Goal: Task Accomplishment & Management: Use online tool/utility

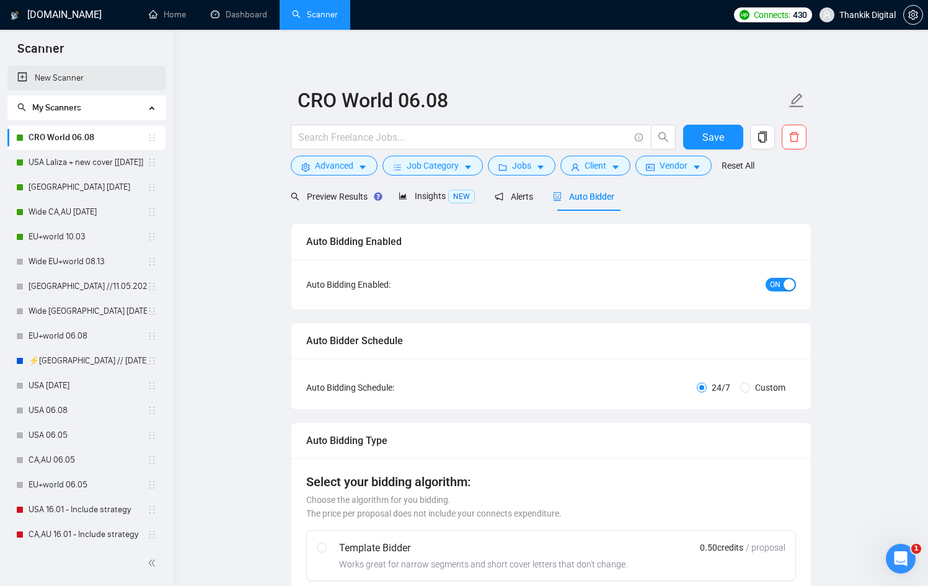
click at [65, 77] on link "New Scanner" at bounding box center [86, 78] width 138 height 25
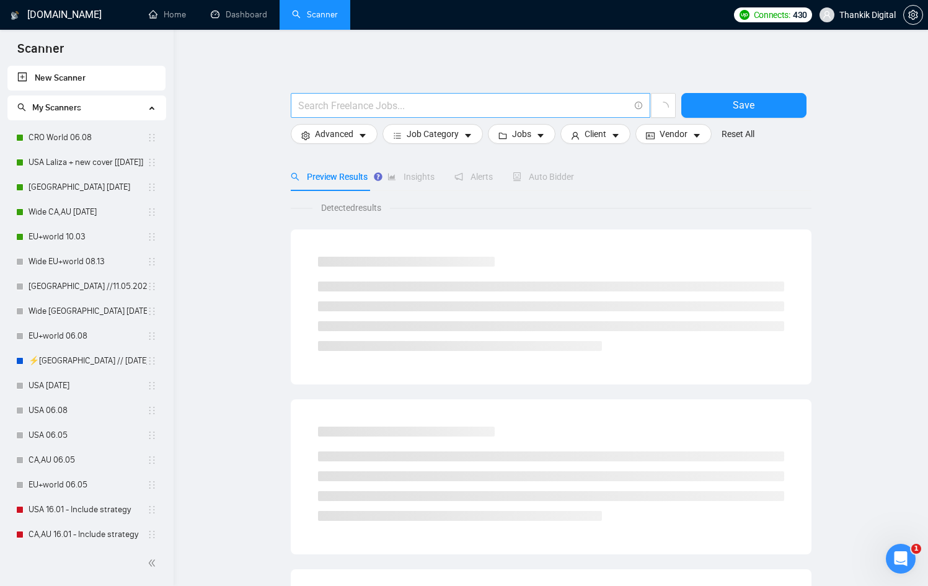
click at [365, 108] on input "text" at bounding box center [463, 105] width 331 height 15
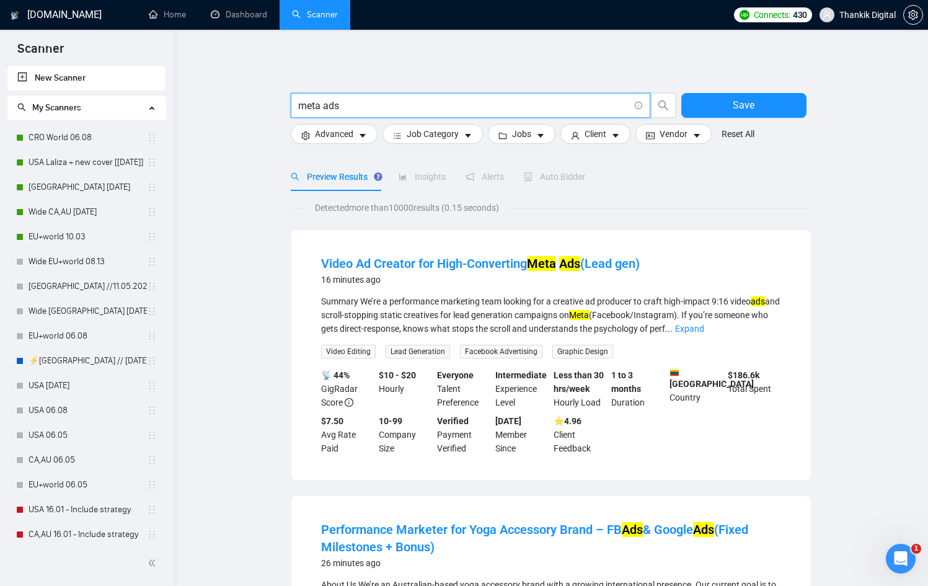
scroll to position [43, 0]
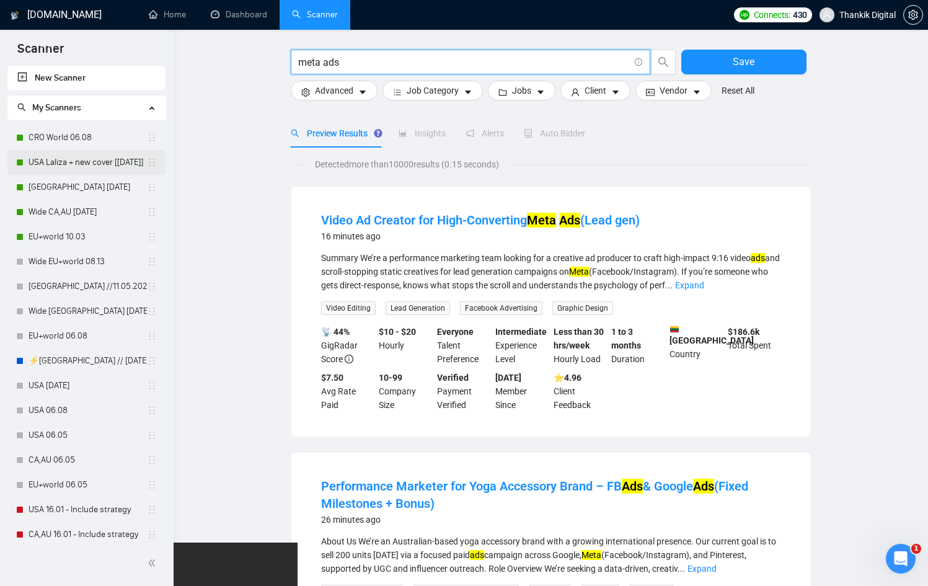
type input "meta ads"
click at [68, 161] on link "USA Laliza + new cover [[DATE]]" at bounding box center [88, 162] width 118 height 25
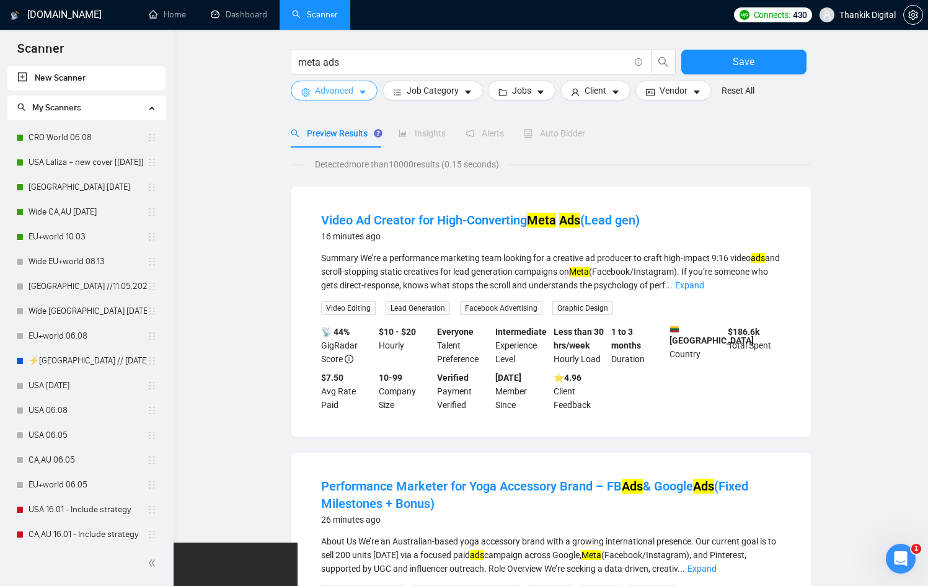
click at [333, 95] on span "Advanced" at bounding box center [334, 91] width 38 height 14
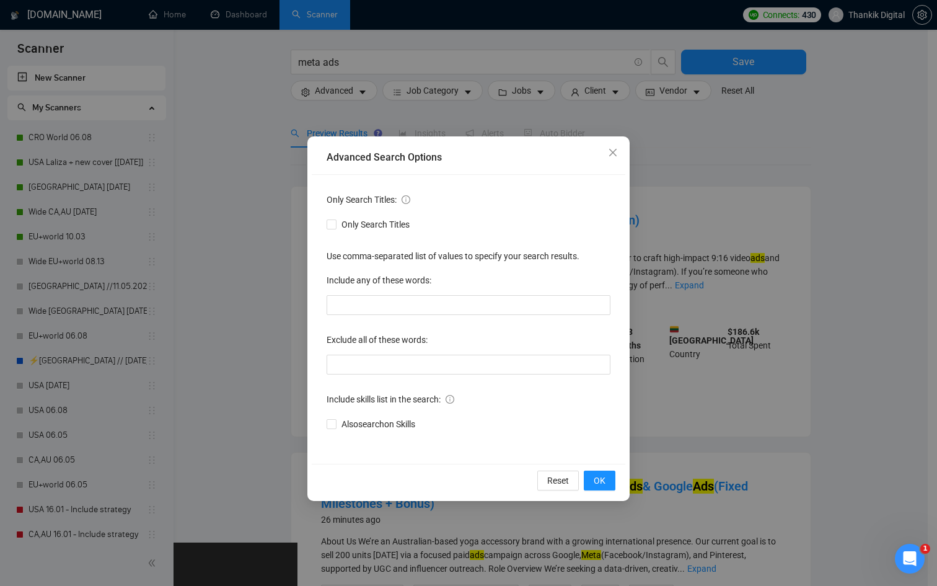
click at [200, 212] on div "Advanced Search Options Only Search Titles: Only Search Titles Use comma-separa…" at bounding box center [468, 293] width 937 height 586
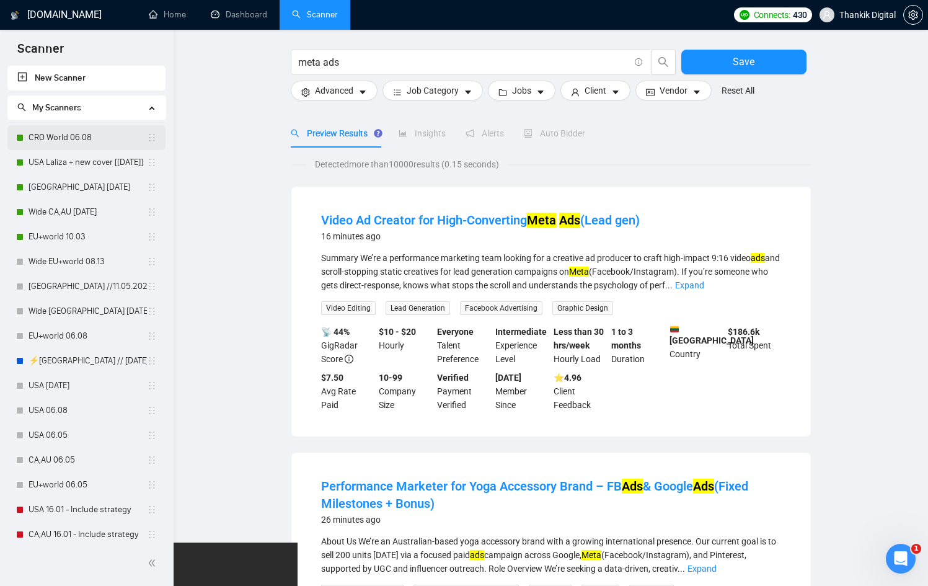
click at [42, 138] on link "CRO World 06.08" at bounding box center [88, 137] width 118 height 25
click at [759, 64] on button "Save" at bounding box center [743, 62] width 125 height 25
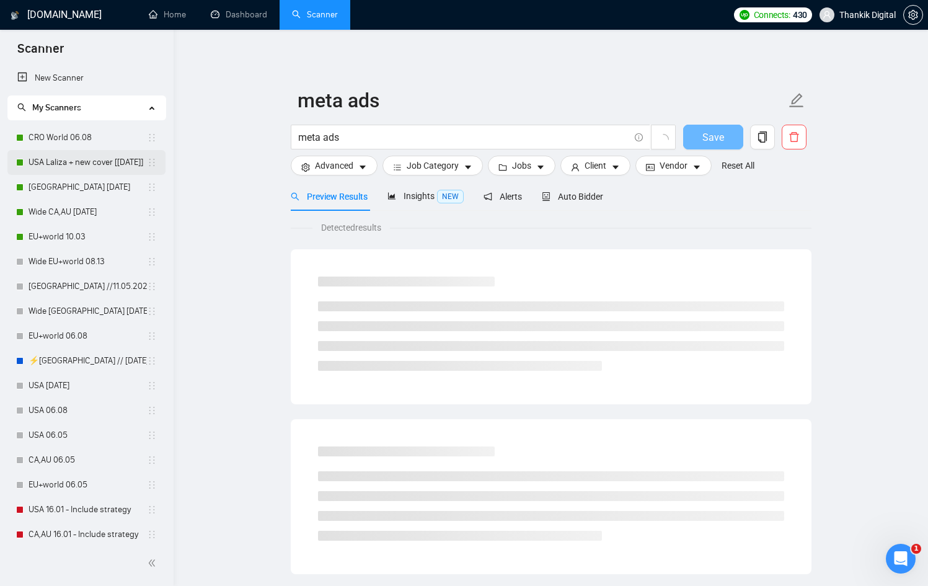
click at [89, 157] on link "USA Laliza + new cover [[DATE]]" at bounding box center [88, 162] width 118 height 25
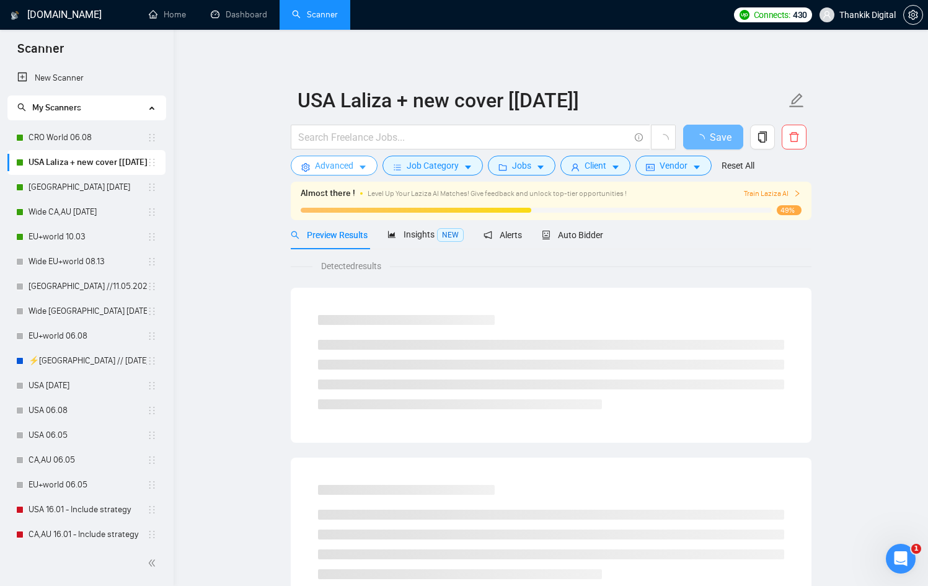
click at [337, 166] on span "Advanced" at bounding box center [334, 166] width 38 height 14
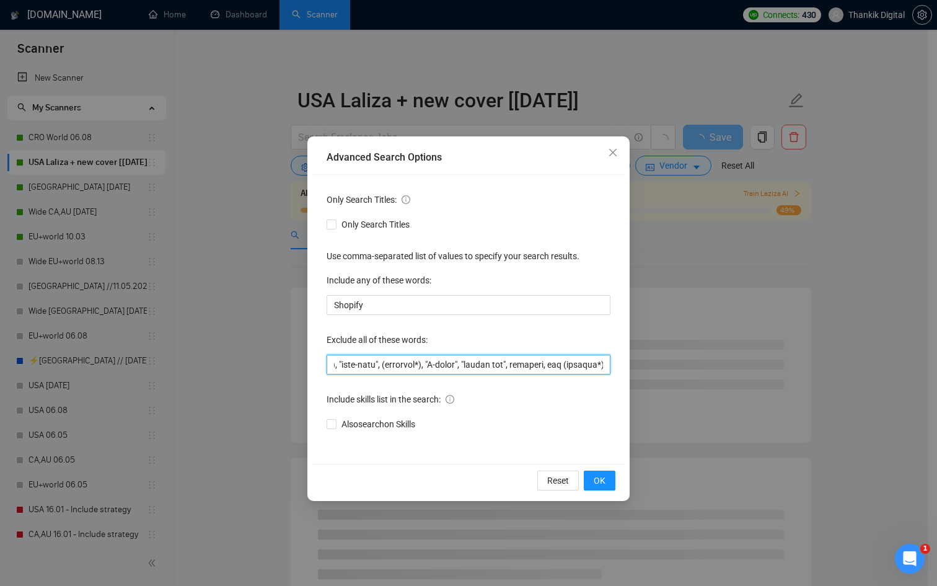
scroll to position [0, 1311]
drag, startPoint x: 541, startPoint y: 366, endPoint x: 580, endPoint y: 371, distance: 40.0
click at [580, 371] on input "text" at bounding box center [469, 365] width 284 height 20
click at [678, 219] on div "Advanced Search Options Only Search Titles: Only Search Titles Use comma-separa…" at bounding box center [468, 293] width 937 height 586
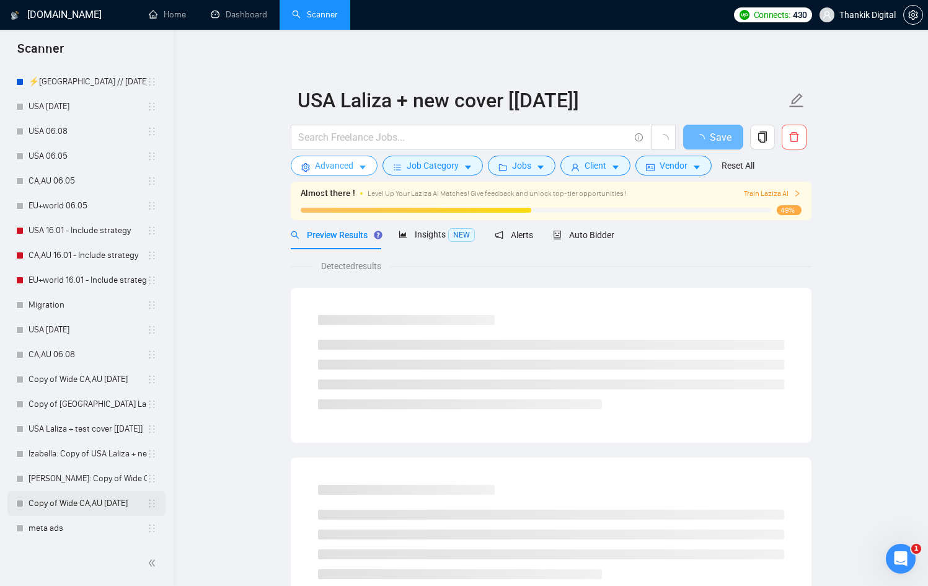
scroll to position [123, 0]
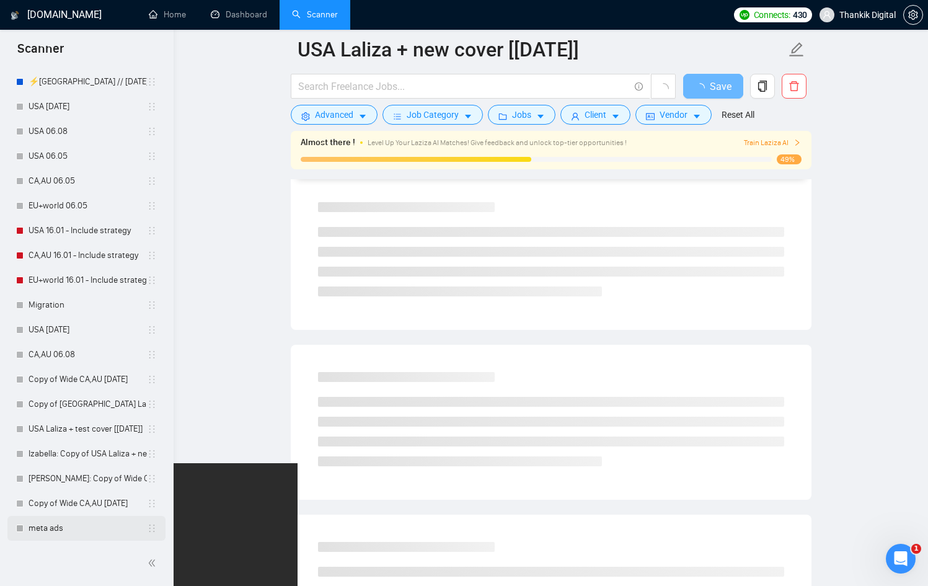
click at [56, 530] on link "meta ads" at bounding box center [88, 528] width 118 height 25
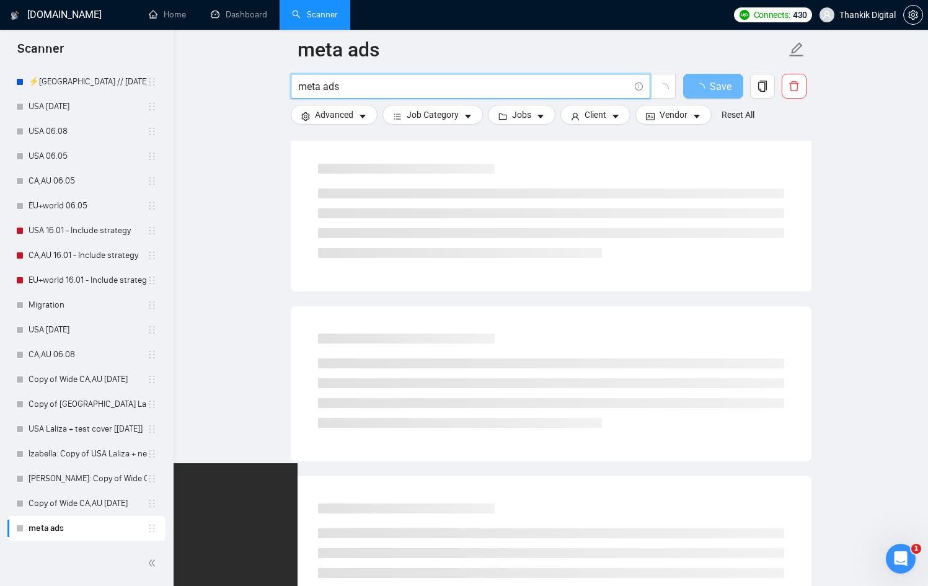
click at [376, 82] on input "meta ads" at bounding box center [463, 86] width 331 height 15
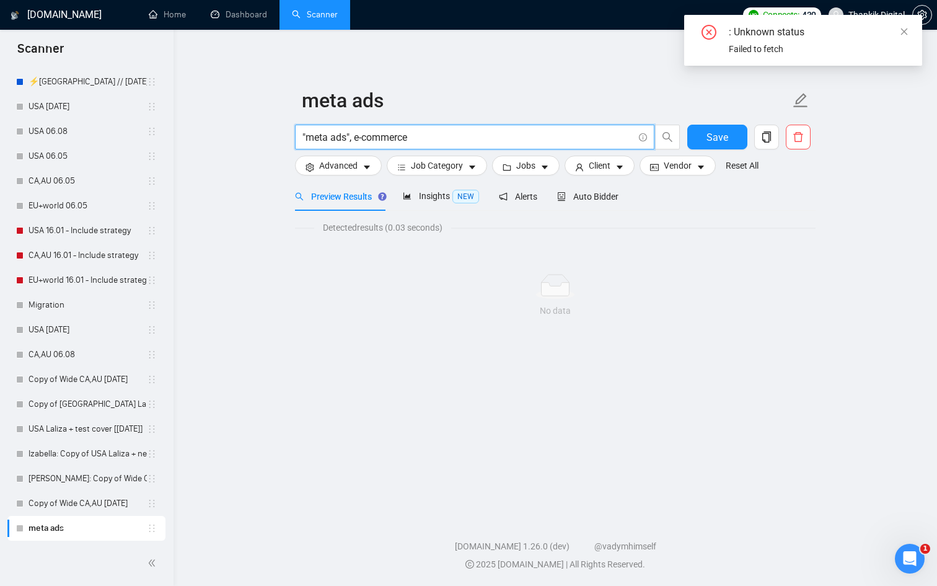
click at [353, 139] on input ""meta ads", e-commerce" at bounding box center [467, 137] width 331 height 15
click at [356, 140] on input ""meta ads", e-commerce" at bounding box center [467, 137] width 331 height 15
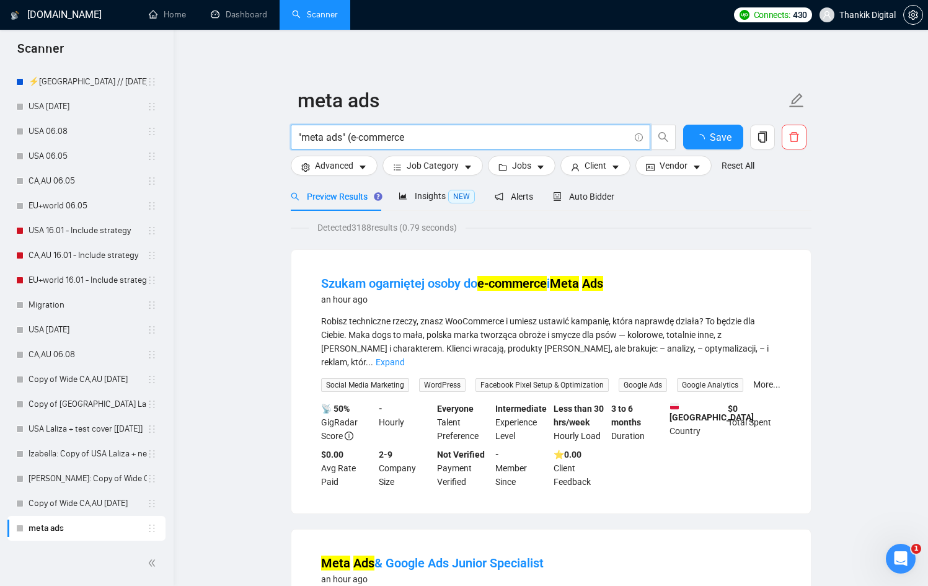
click at [431, 138] on input ""meta ads" (e-commerce" at bounding box center [463, 137] width 331 height 15
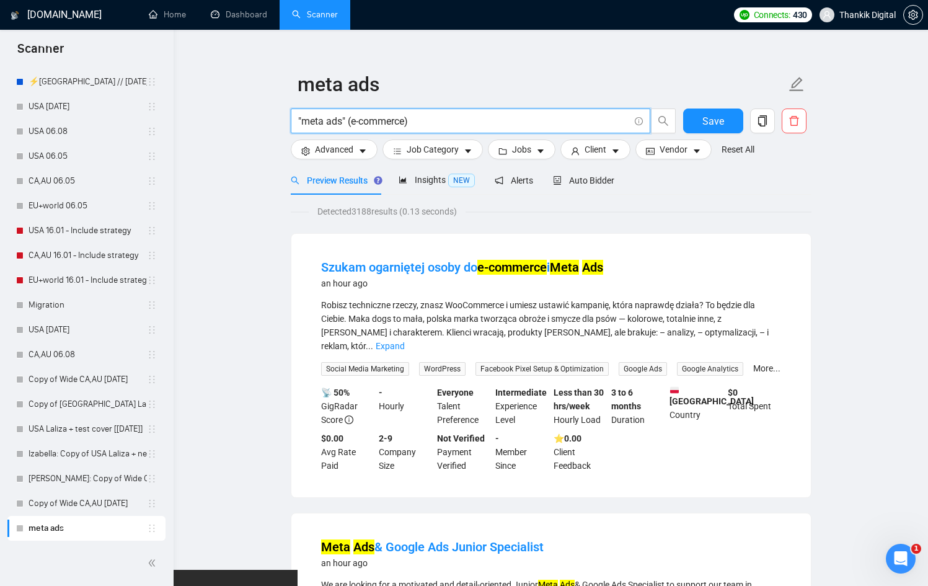
type input ""meta ads" (e-commerce)"
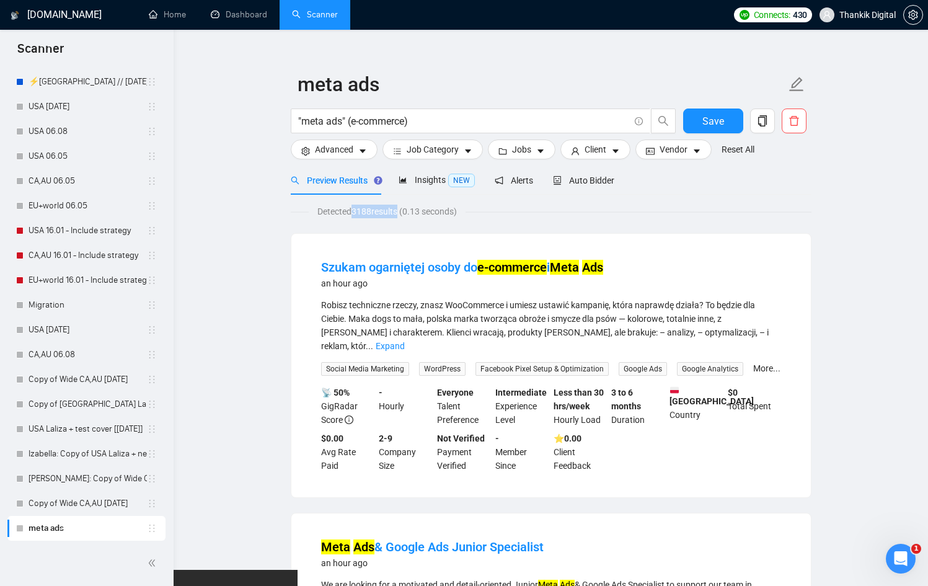
drag, startPoint x: 353, startPoint y: 211, endPoint x: 400, endPoint y: 212, distance: 47.1
click at [400, 212] on span "Detected 3188 results (0.13 seconds)" at bounding box center [387, 212] width 157 height 14
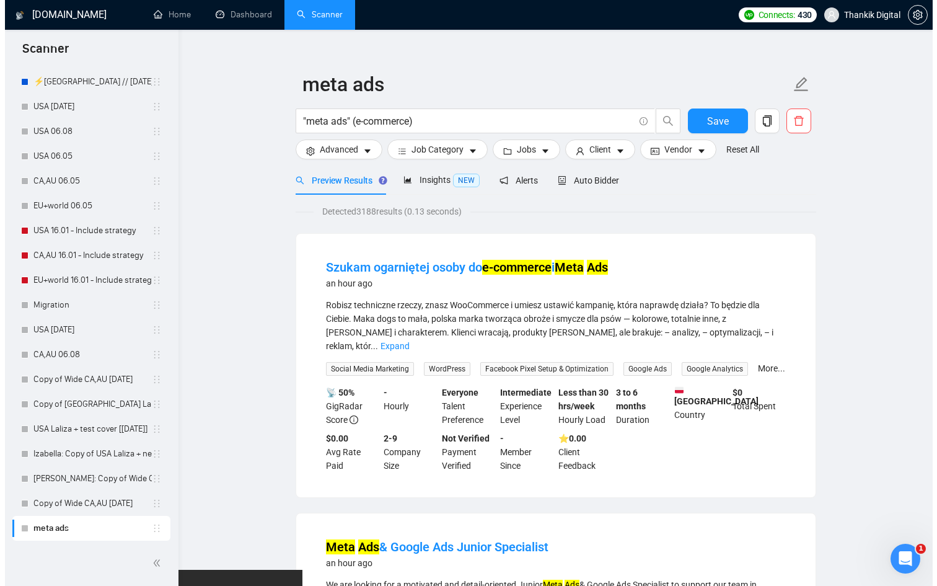
scroll to position [24, 0]
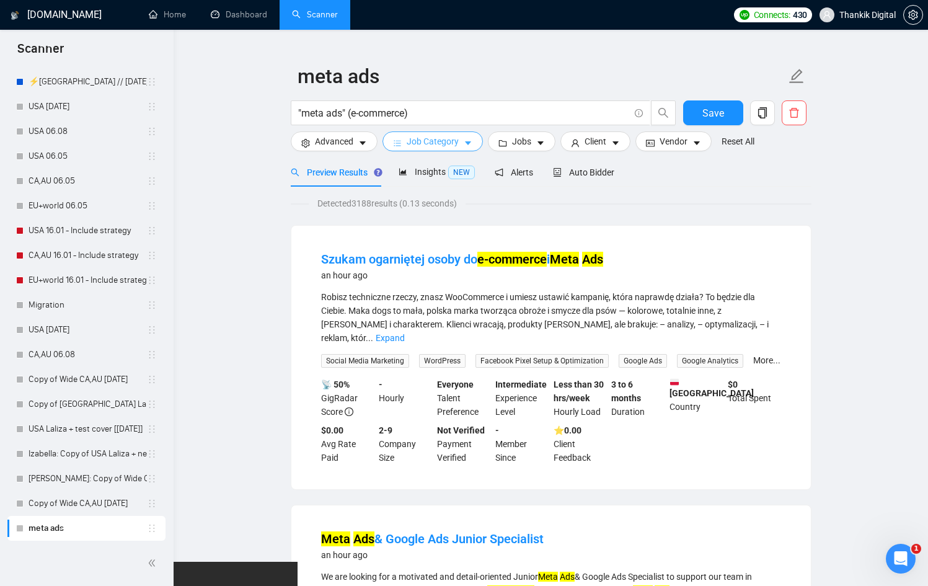
click at [440, 141] on span "Job Category" at bounding box center [433, 142] width 52 height 14
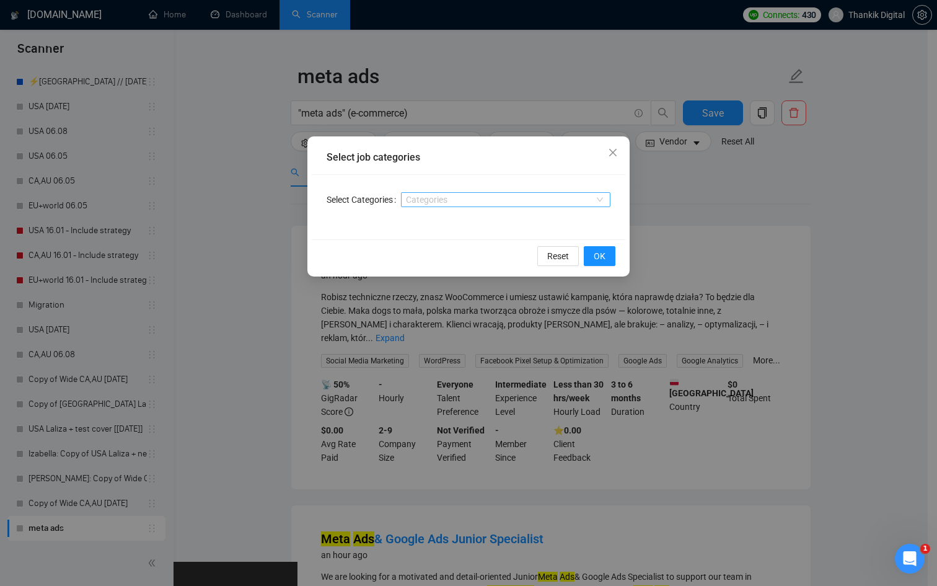
click at [446, 203] on div at bounding box center [499, 200] width 191 height 10
click at [620, 153] on span "Close" at bounding box center [612, 152] width 33 height 33
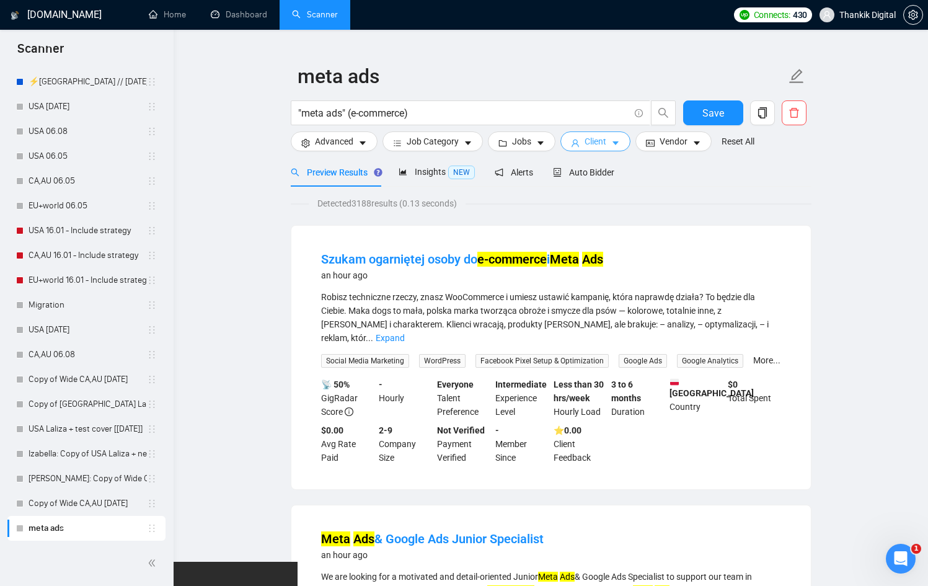
click at [589, 143] on span "Client" at bounding box center [596, 142] width 22 height 14
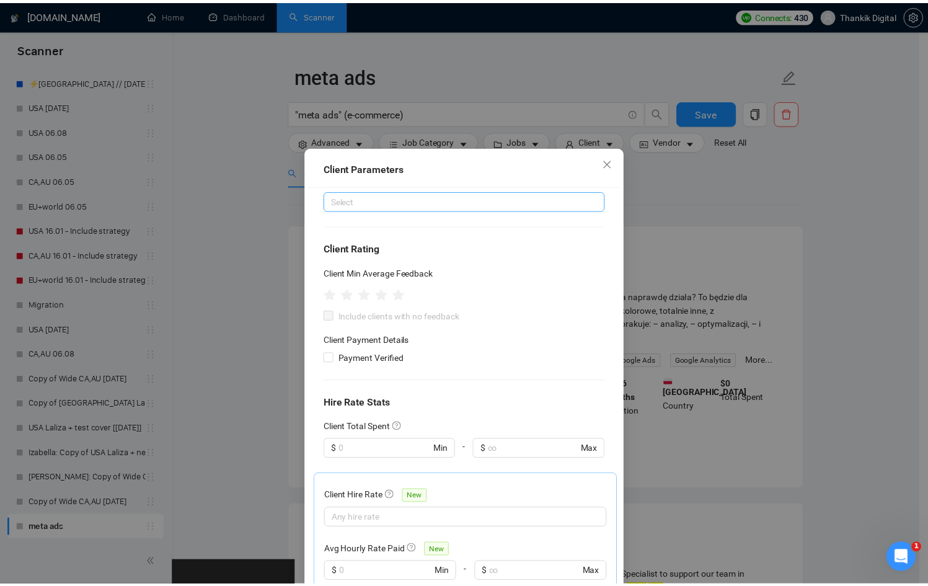
scroll to position [0, 0]
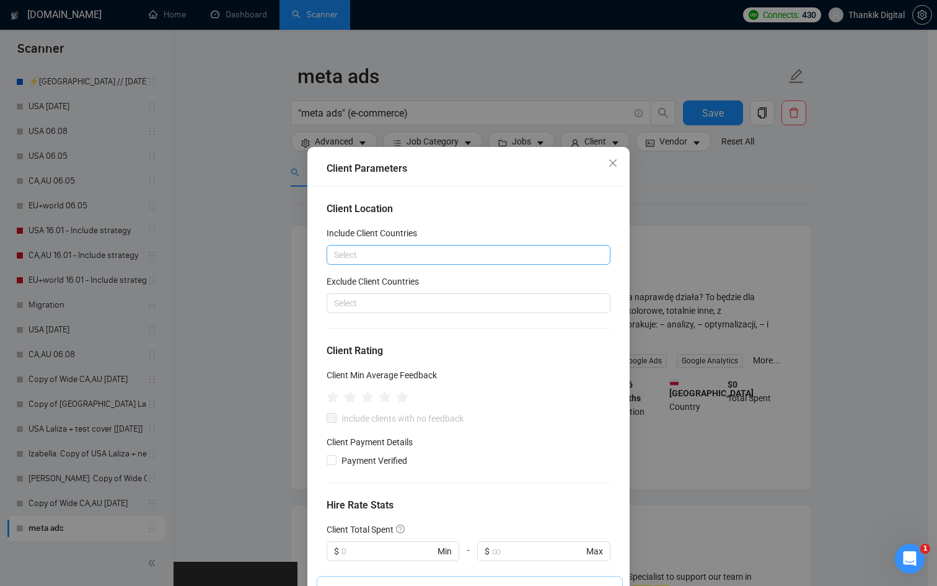
click at [403, 258] on div at bounding box center [462, 254] width 265 height 15
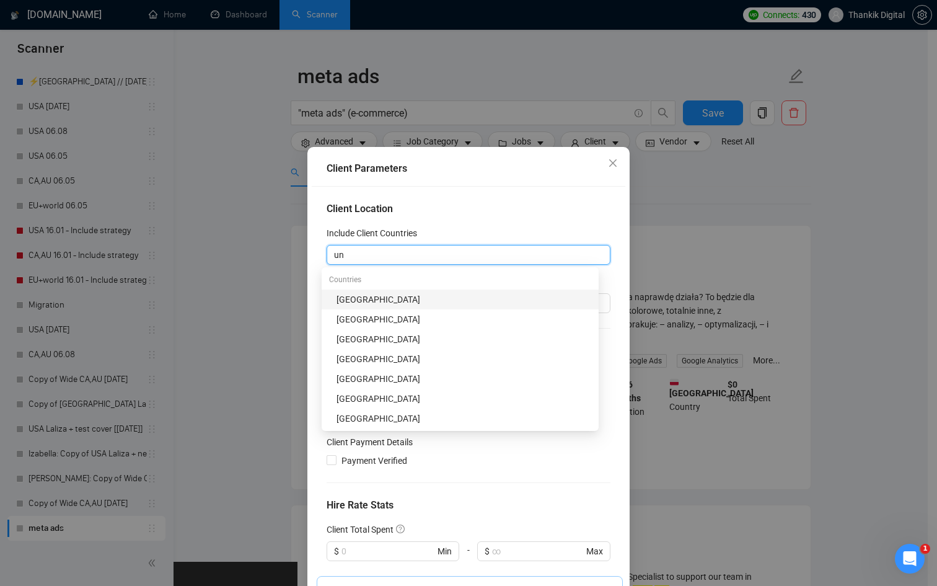
type input "uni"
click at [431, 304] on div "[GEOGRAPHIC_DATA]" at bounding box center [464, 300] width 255 height 14
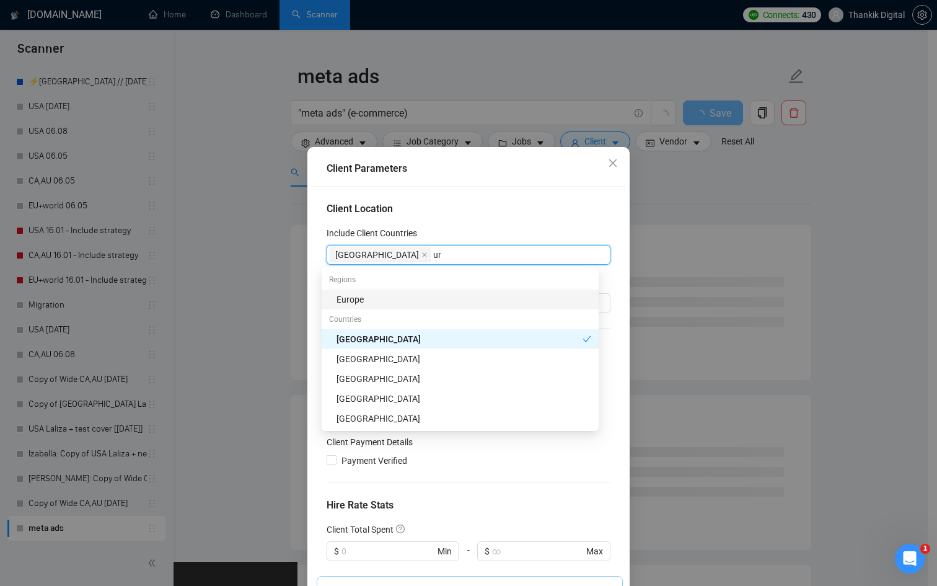
type input "uni"
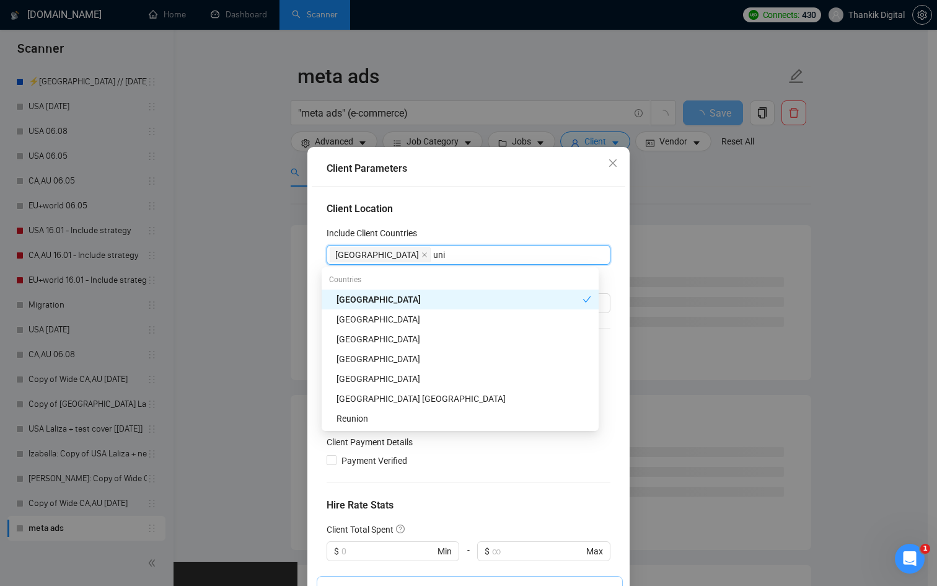
click at [374, 316] on div "[GEOGRAPHIC_DATA]" at bounding box center [464, 319] width 255 height 14
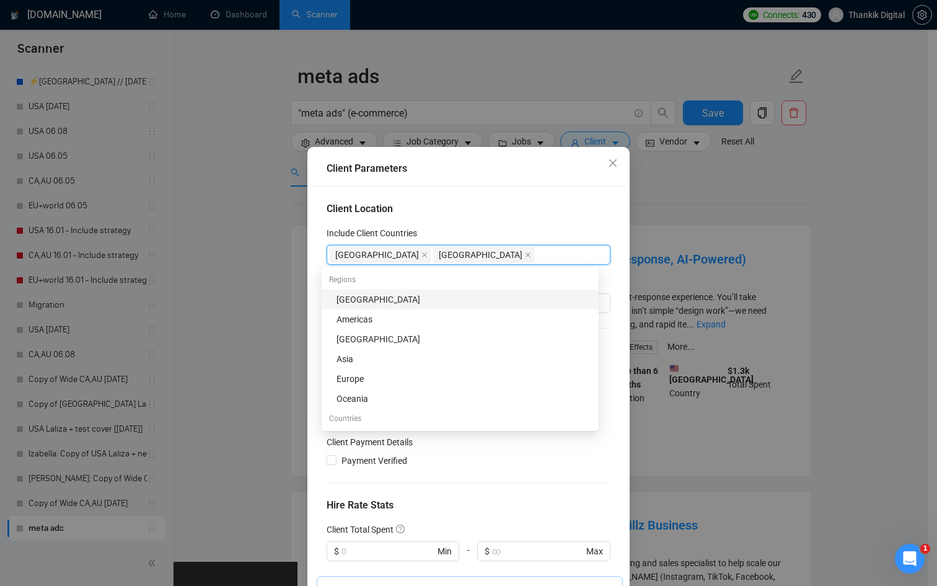
click at [517, 203] on h4 "Client Location" at bounding box center [469, 208] width 284 height 15
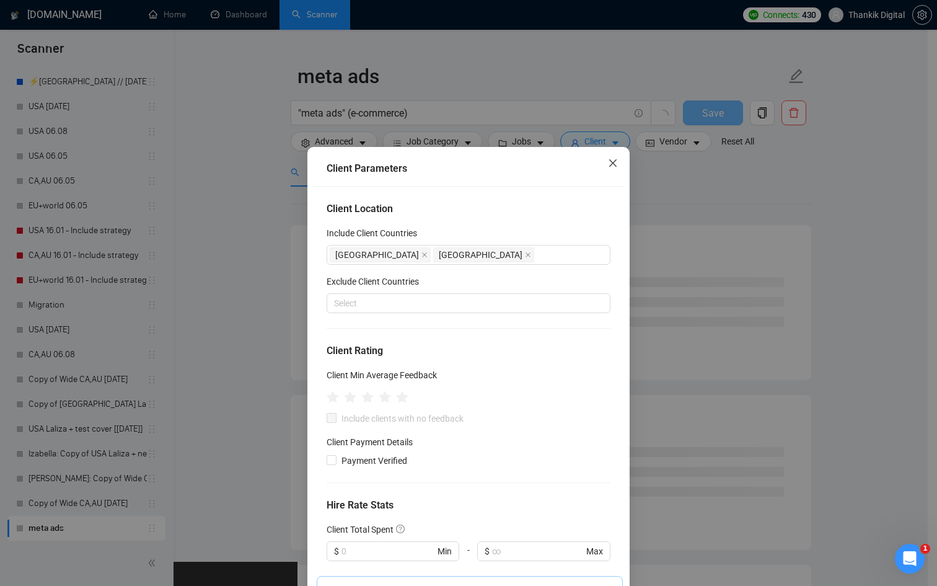
click at [608, 165] on icon "close" at bounding box center [613, 163] width 10 height 10
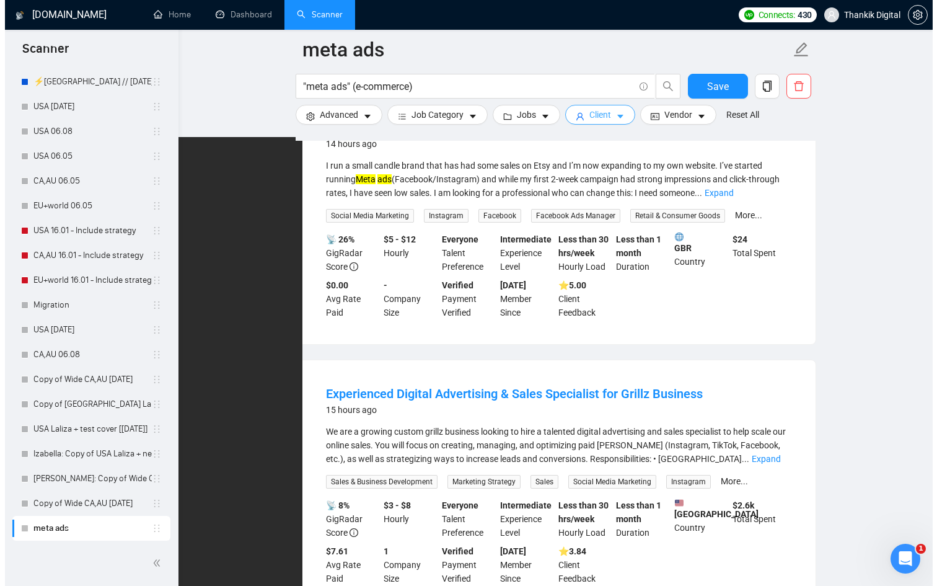
scroll to position [575, 0]
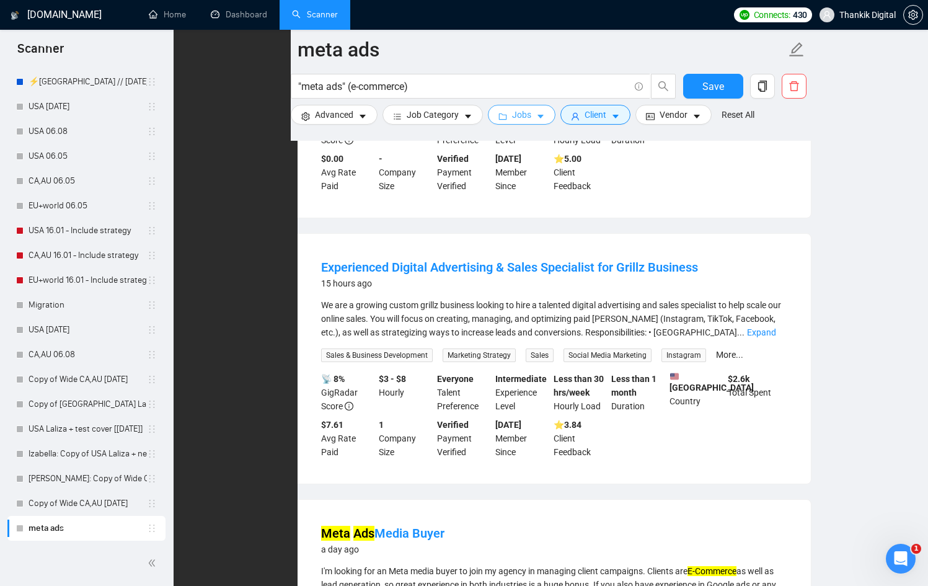
click at [521, 120] on span "Jobs" at bounding box center [521, 115] width 19 height 14
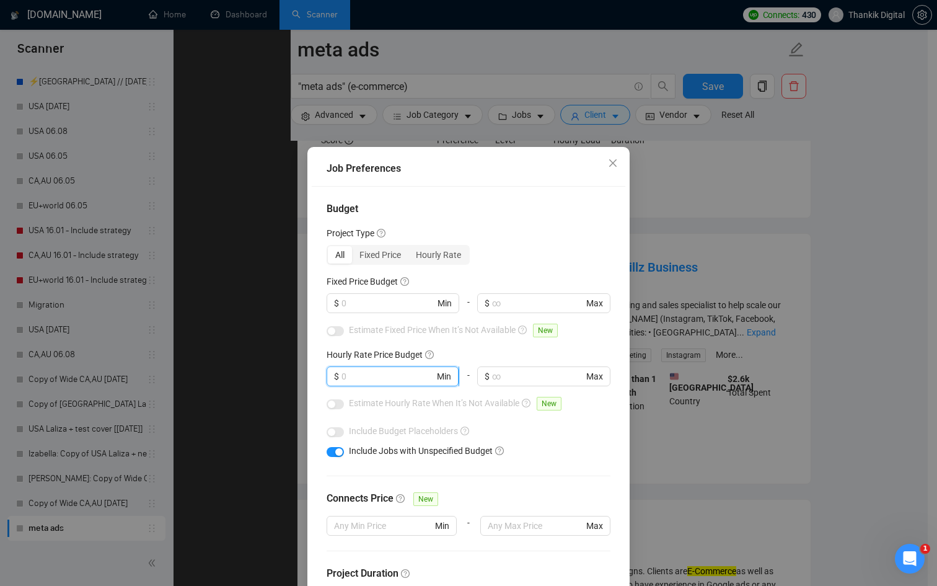
click at [364, 376] on input "text" at bounding box center [388, 376] width 93 height 14
type input "30"
click at [362, 306] on input "text" at bounding box center [388, 303] width 93 height 14
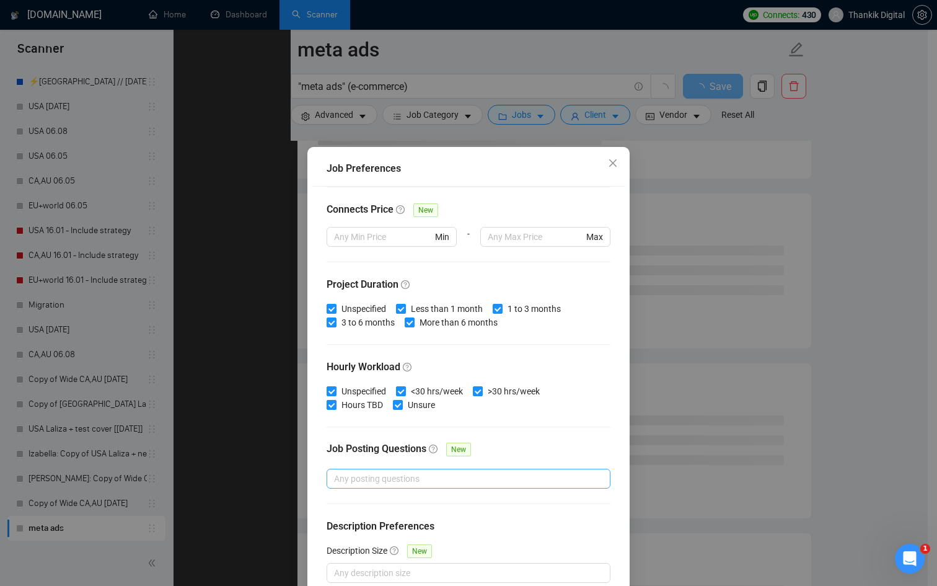
scroll to position [66, 0]
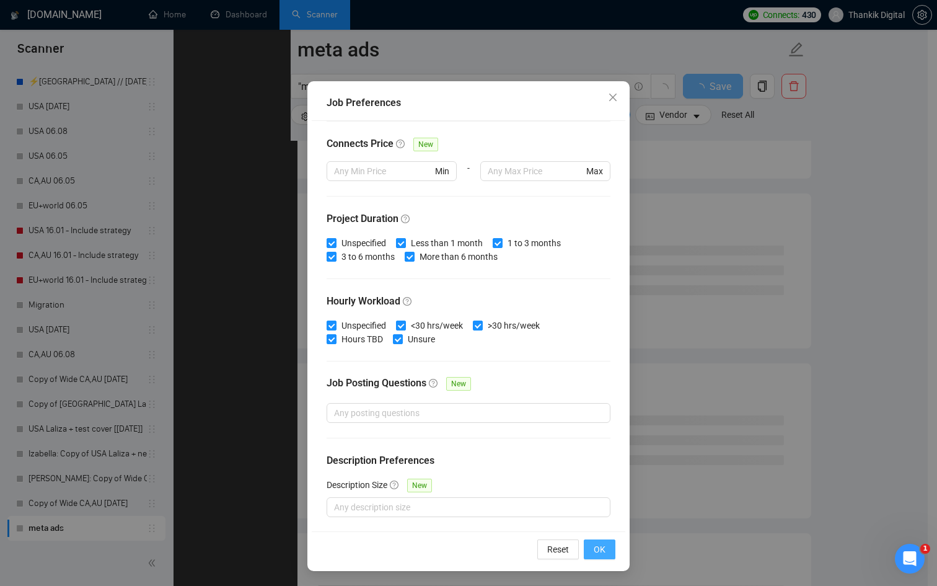
type input "1000"
click at [596, 547] on span "OK" at bounding box center [600, 549] width 12 height 14
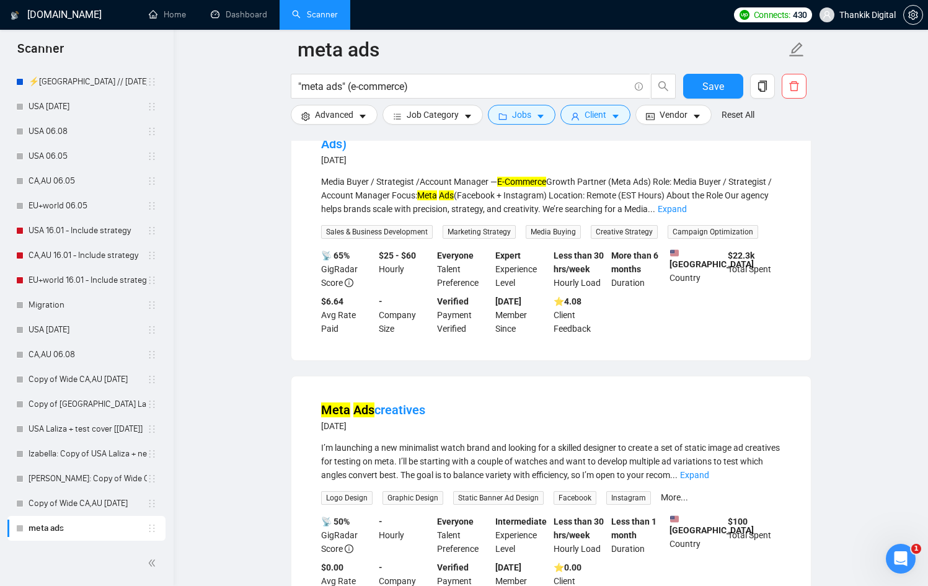
scroll to position [1788, 0]
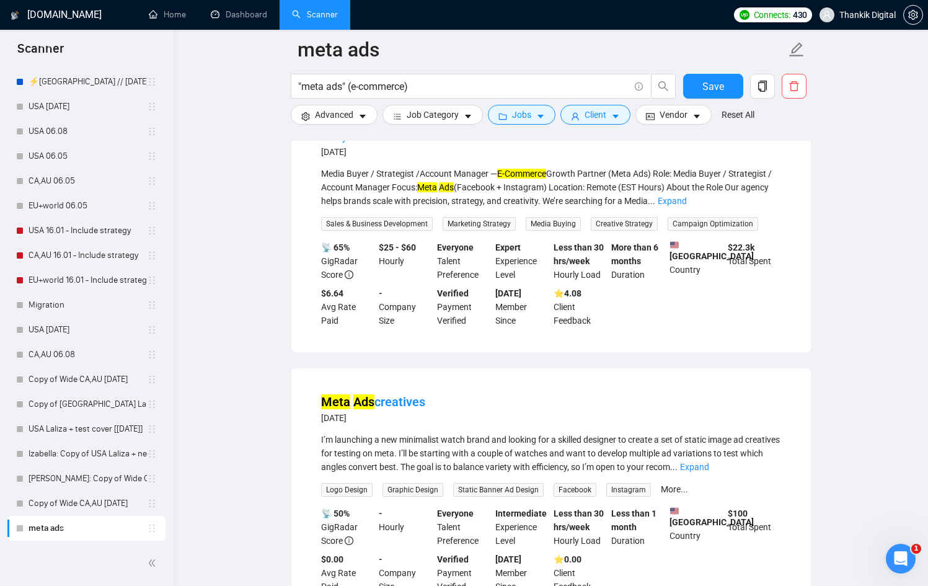
click at [450, 143] on link "Media Buyer / Strategist /Account Manager — E-Commerce Growth Partner (Meta Ads)" at bounding box center [544, 127] width 447 height 32
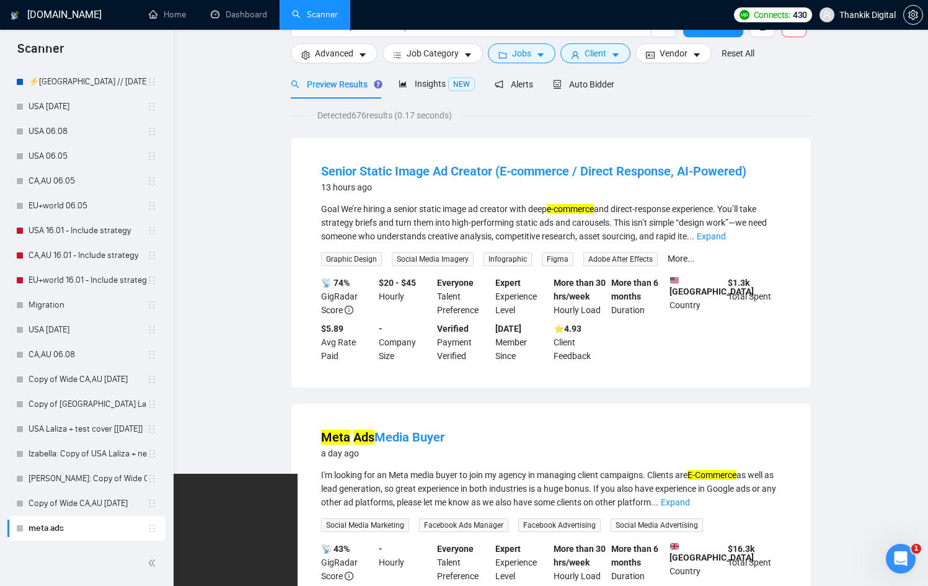
scroll to position [0, 0]
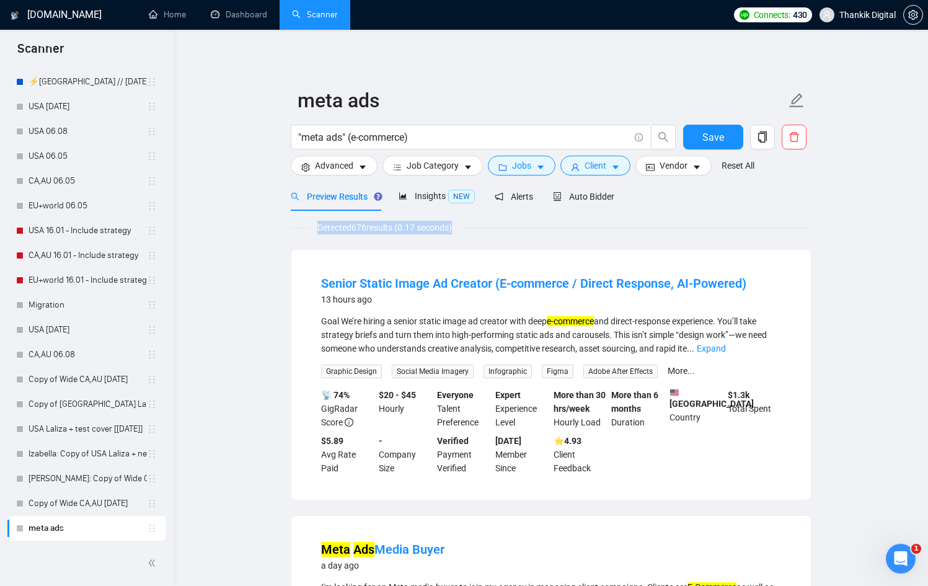
drag, startPoint x: 316, startPoint y: 229, endPoint x: 509, endPoint y: 229, distance: 193.4
click at [509, 229] on div "Detected 676 results (0.17 seconds)" at bounding box center [551, 228] width 521 height 14
click at [507, 255] on div "Senior Static Image Ad Creator (E-commerce / Direct Response, AI-Powered) 13 ho…" at bounding box center [550, 375] width 519 height 250
